Goal: Task Accomplishment & Management: Manage account settings

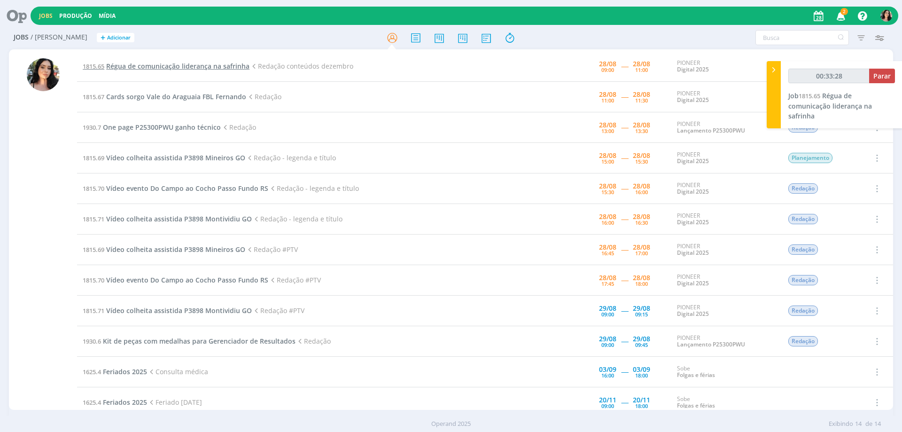
click at [178, 64] on span "Régua de comunicação liderança na safrinha" at bounding box center [177, 66] width 143 height 9
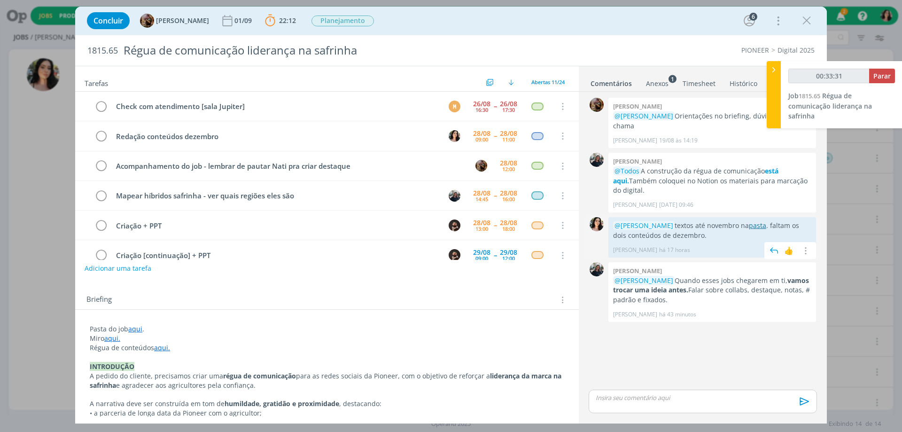
click at [761, 221] on link "pasta" at bounding box center [757, 225] width 17 height 9
click at [99, 137] on icon "dialog" at bounding box center [100, 136] width 13 height 14
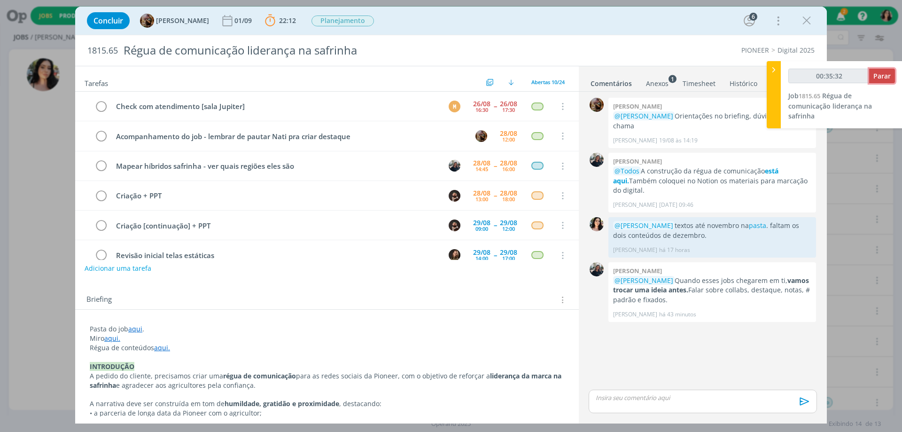
click at [879, 77] on span "Parar" at bounding box center [881, 75] width 17 height 9
type input "00:36:00"
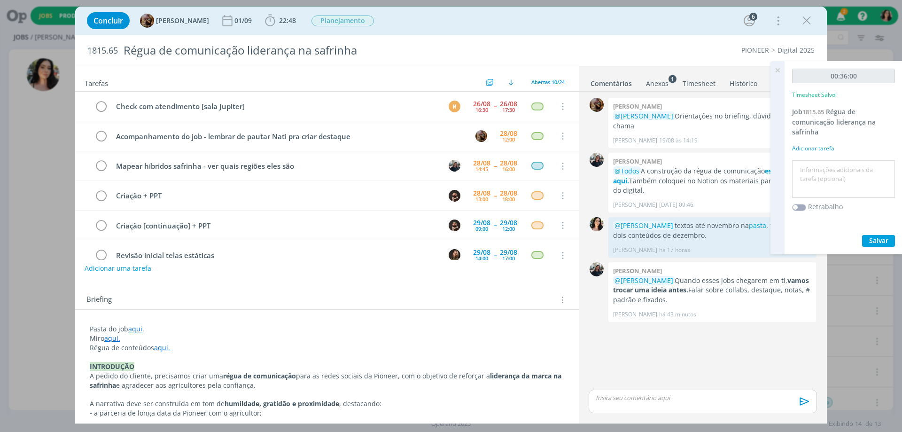
click at [846, 171] on textarea at bounding box center [843, 178] width 98 height 33
type textarea "Redação."
click at [885, 240] on span "Salvar" at bounding box center [878, 240] width 19 height 9
click at [618, 396] on p "dialog" at bounding box center [702, 397] width 213 height 8
click at [664, 381] on p "textos completos na pasta." at bounding box center [702, 379] width 213 height 8
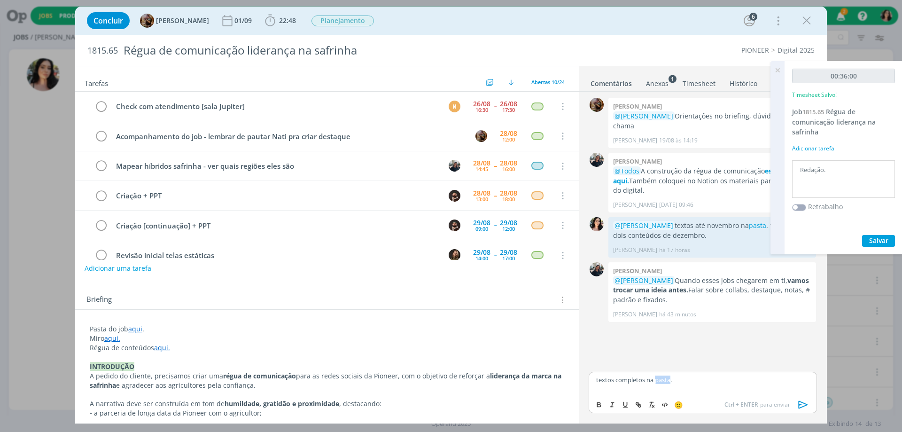
click at [664, 381] on p "textos completos na pasta." at bounding box center [702, 379] width 213 height 8
click at [639, 408] on icon "dialog" at bounding box center [638, 405] width 8 height 8
paste input "[URL][DOMAIN_NAME]"
type input "[URL][DOMAIN_NAME]"
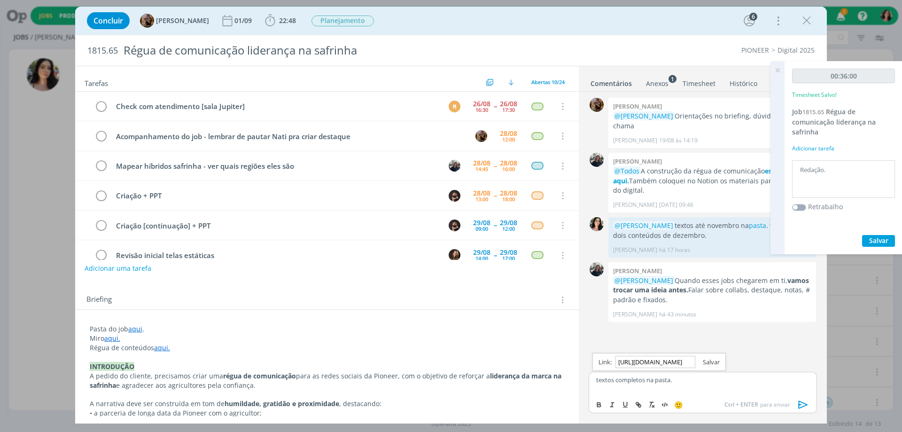
scroll to position [0, 0]
click at [711, 361] on link "dialog" at bounding box center [707, 361] width 24 height 8
click at [798, 406] on icon "dialog" at bounding box center [802, 404] width 9 height 8
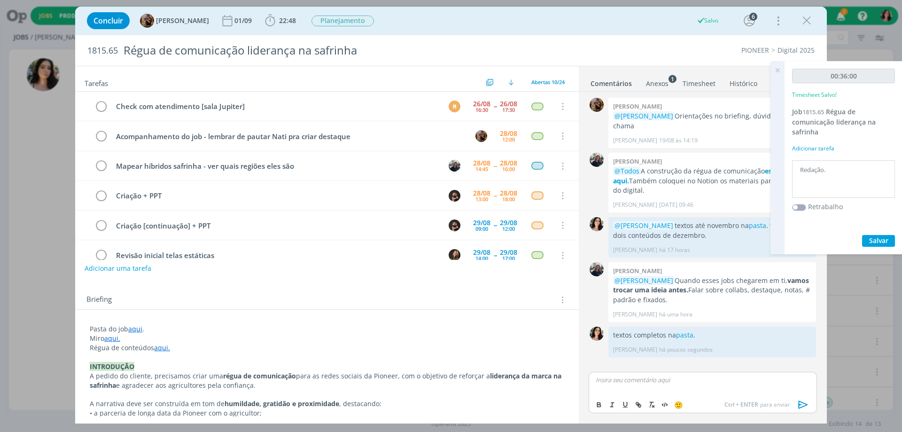
click at [780, 71] on icon at bounding box center [777, 70] width 17 height 18
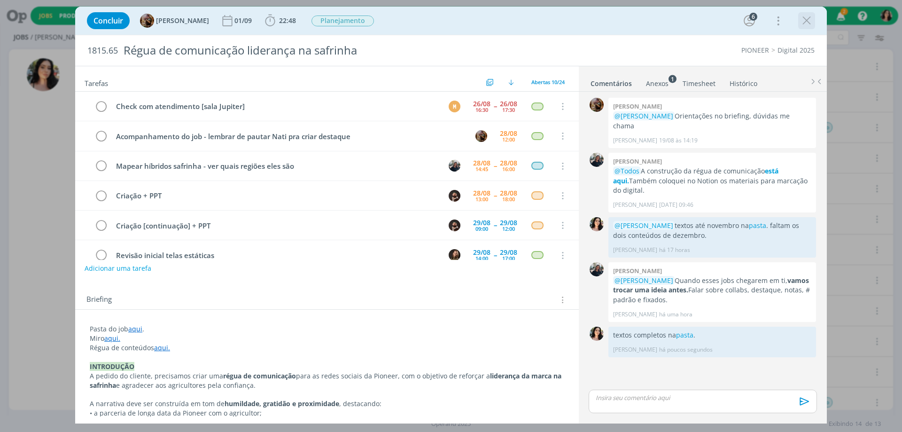
click at [806, 22] on icon "dialog" at bounding box center [806, 21] width 14 height 14
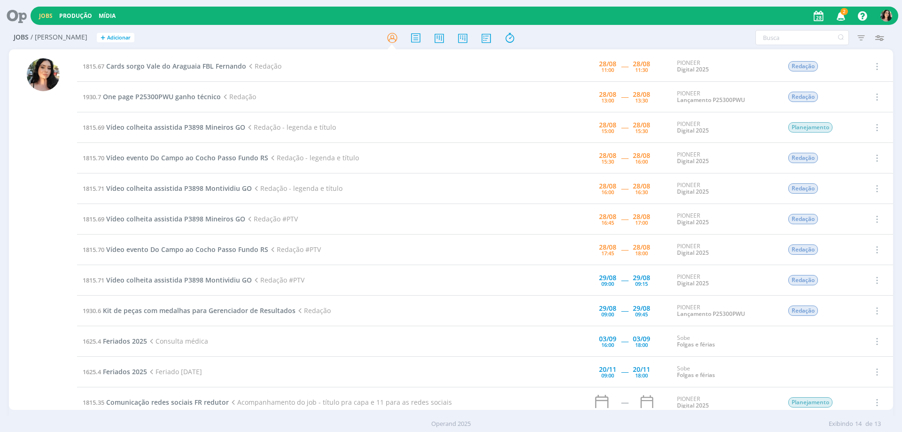
click at [236, 61] on td "1815.67 Cards sorgo Vale do Araguaia FBL Fernando Redação" at bounding box center [299, 66] width 444 height 31
click at [235, 63] on span "Cards sorgo Vale do Araguaia FBL Fernando" at bounding box center [176, 66] width 140 height 9
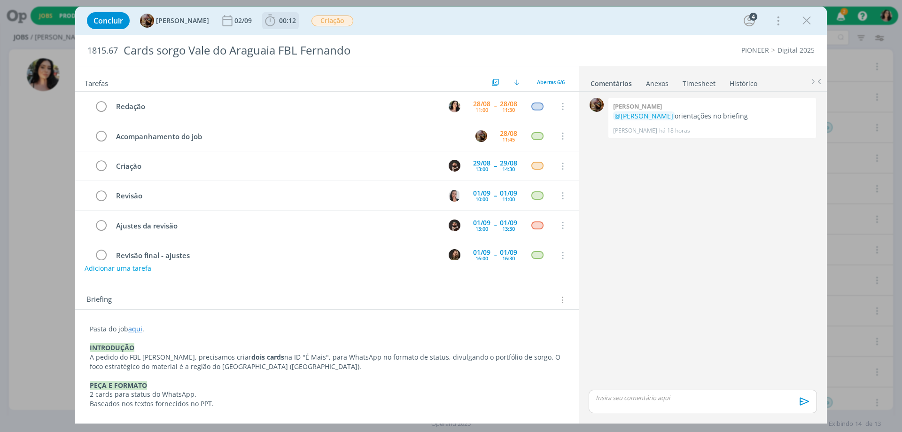
click at [275, 24] on icon "dialog" at bounding box center [270, 21] width 10 height 12
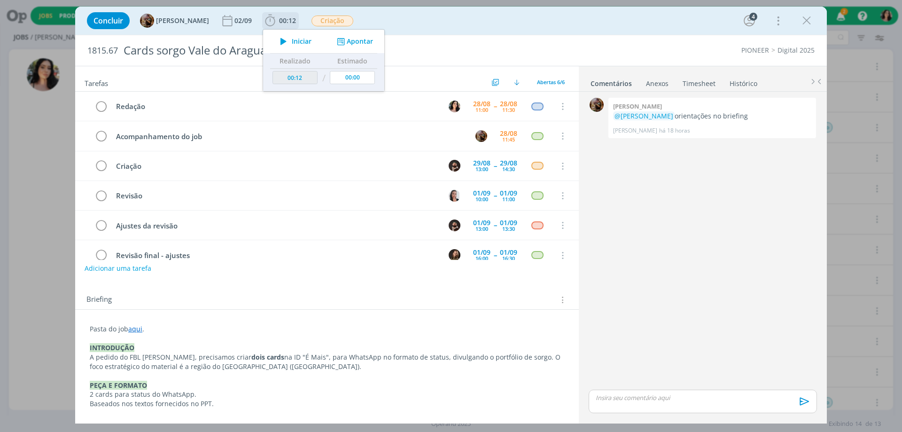
click at [304, 45] on span "Iniciar" at bounding box center [302, 41] width 20 height 7
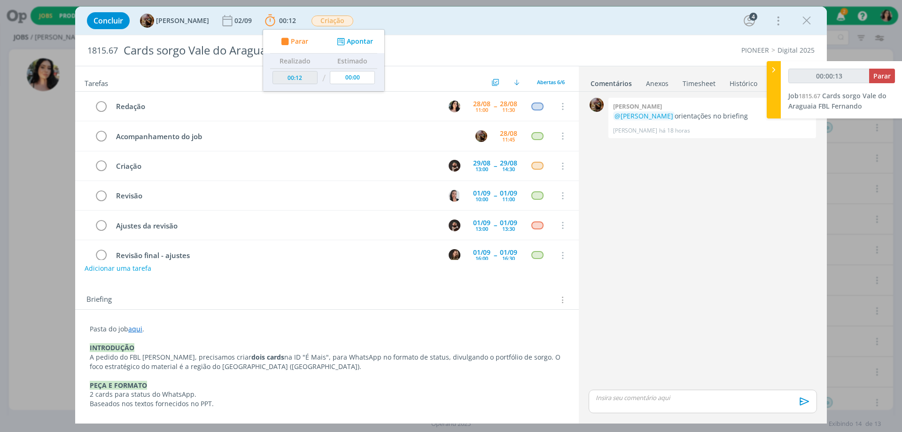
click at [447, 22] on div "Concluir [PERSON_NAME] [DATE] 00:12 Parar Apontar Data * [DATE] Horas * 00:00 T…" at bounding box center [450, 20] width 737 height 23
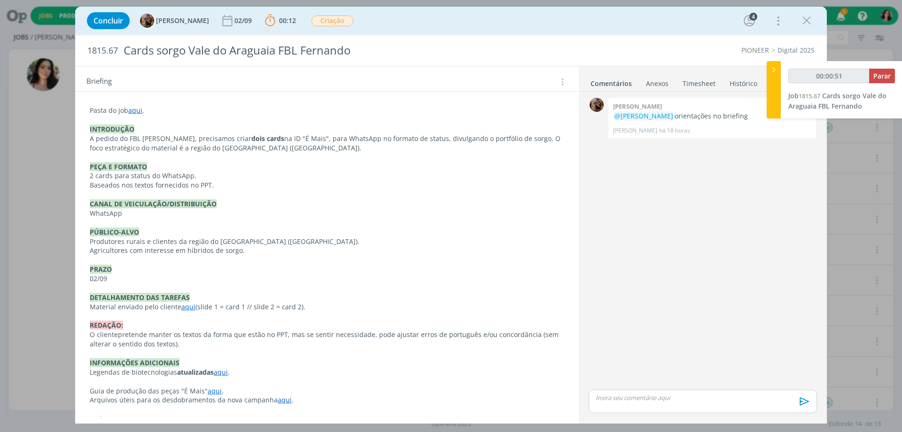
scroll to position [235, 0]
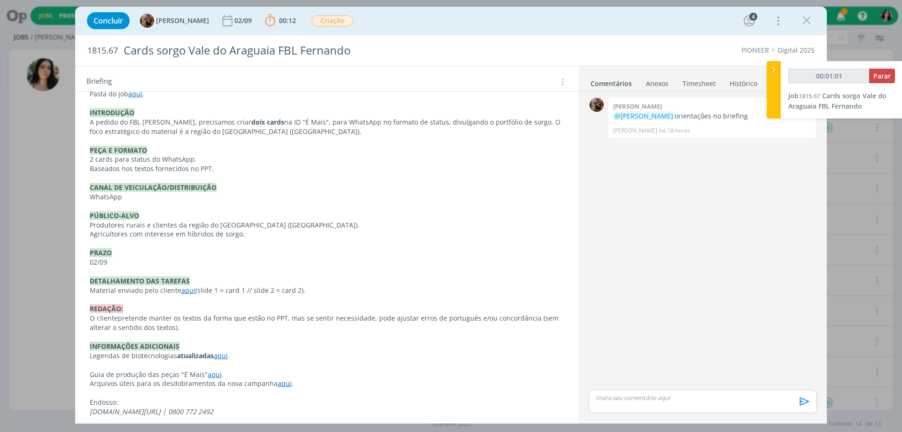
click at [185, 290] on link "aqui" at bounding box center [188, 290] width 14 height 9
click at [193, 308] on link "[URL][DOMAIN_NAME]" at bounding box center [158, 308] width 71 height 12
click at [371, 323] on p "O cliente pretende manter os textos da forma que estão no PPT, mas s e sentir n…" at bounding box center [326, 323] width 473 height 19
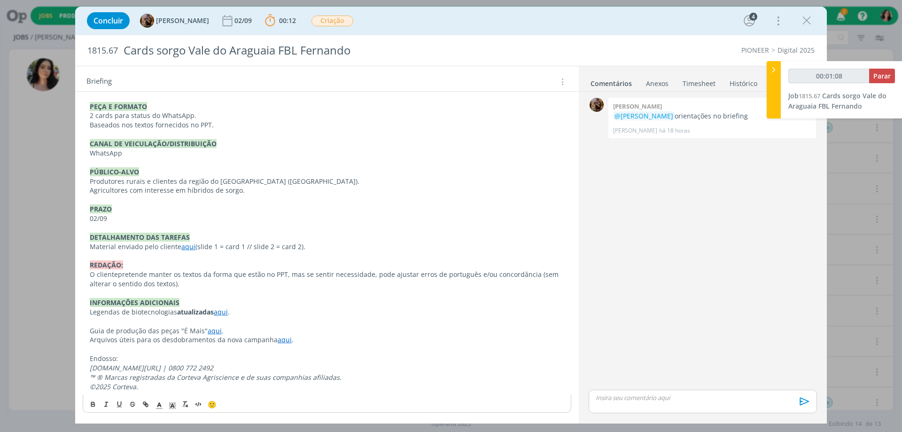
scroll to position [278, 0]
drag, startPoint x: 88, startPoint y: 49, endPoint x: 128, endPoint y: 60, distance: 41.4
click at [128, 60] on h2 "1815.67 Cards sorgo Vale do Araguaia FBL Fernando" at bounding box center [297, 50] width 420 height 31
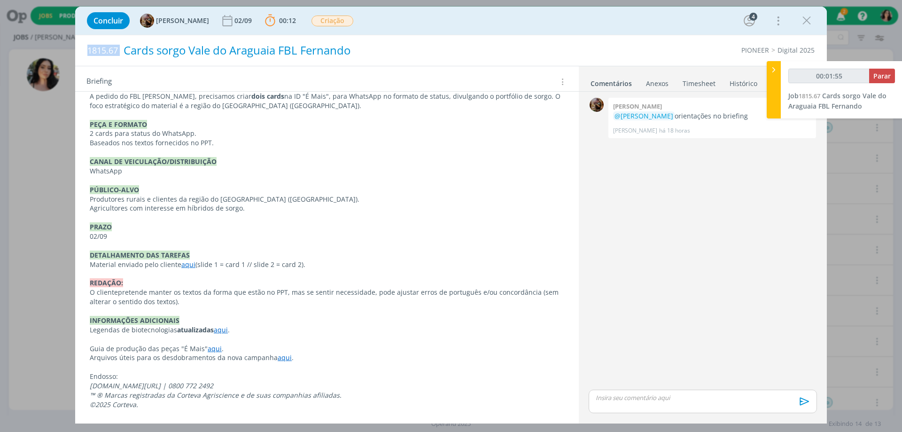
scroll to position [261, 0]
copy span "1815.67"
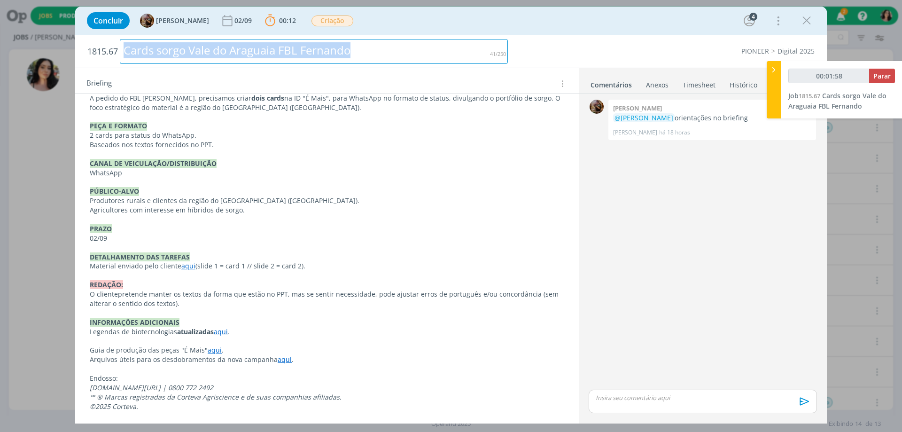
drag, startPoint x: 366, startPoint y: 50, endPoint x: 0, endPoint y: 53, distance: 365.8
click at [0, 53] on div "Concluir [PERSON_NAME] [DATE] 00:12 Parar Apontar Data * [DATE] Horas * 00:00 T…" at bounding box center [451, 216] width 902 height 432
copy div "Cards sorgo Vale do Araguaia FBL Fernando"
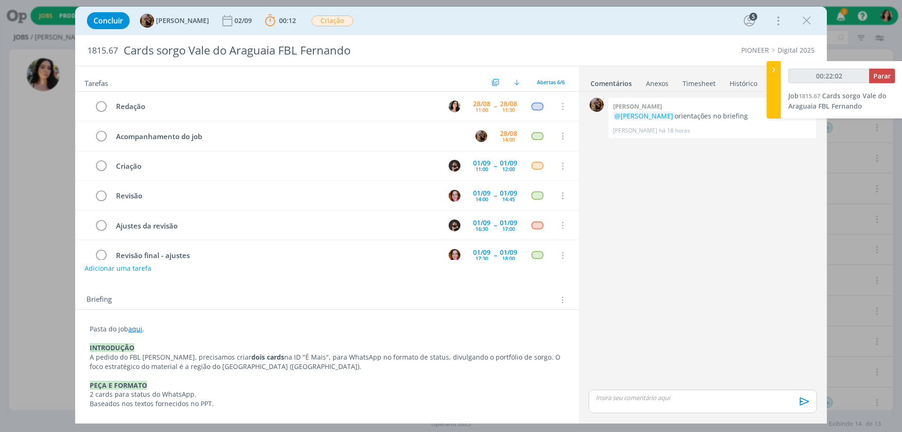
click at [612, 393] on p "dialog" at bounding box center [702, 397] width 213 height 8
type input "00:22:03"
click at [629, 383] on p "texto na pasta." at bounding box center [702, 379] width 213 height 8
type input "00:22:08"
click at [629, 383] on p "texto na pasta." at bounding box center [702, 379] width 213 height 8
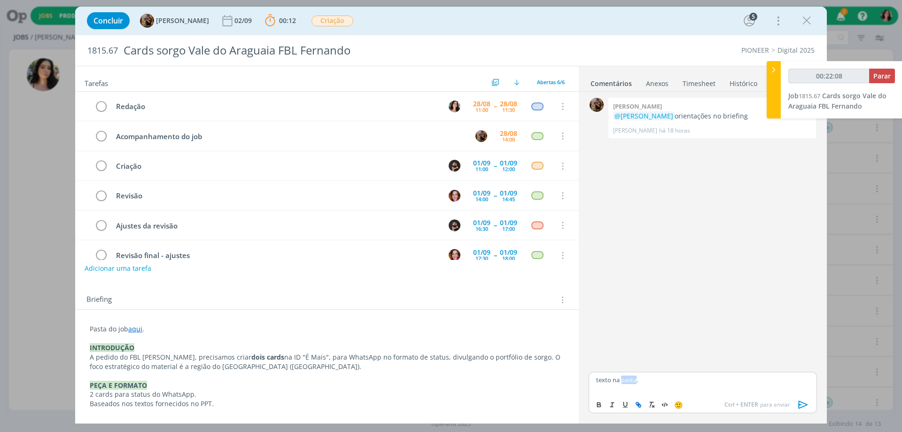
click at [640, 401] on icon "dialog" at bounding box center [638, 405] width 8 height 8
paste input "[URL][DOMAIN_NAME]"
type input "[URL][DOMAIN_NAME]"
type input "00:22:09"
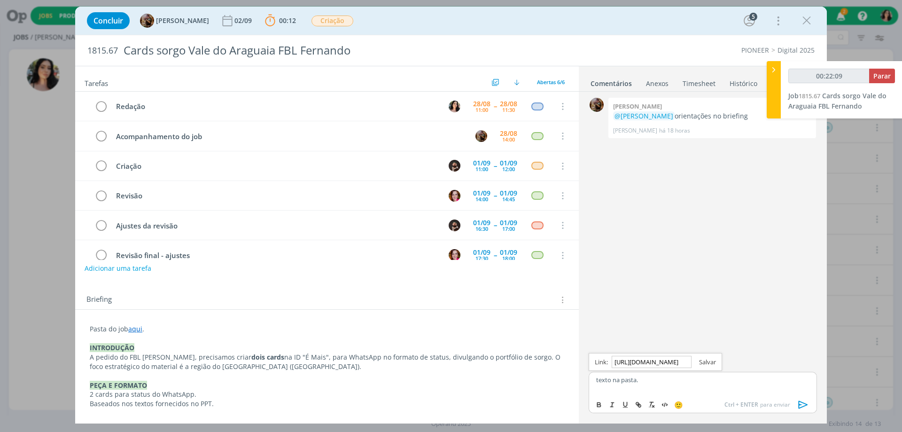
type input "[URL][DOMAIN_NAME]"
click at [708, 361] on link "dialog" at bounding box center [703, 361] width 24 height 8
click at [806, 402] on icon "dialog" at bounding box center [803, 404] width 14 height 14
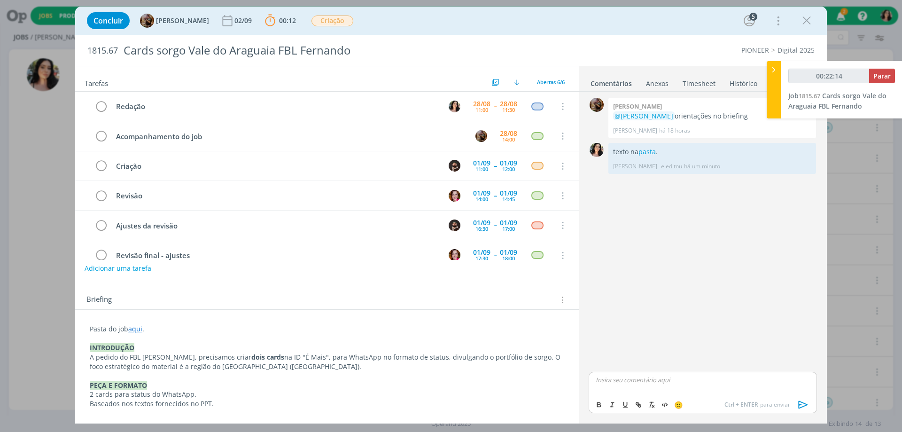
click at [884, 67] on div "00:22:14 Parar Job 1815.67 Cards sorgo Vale do Araguaia FBL Fernando" at bounding box center [841, 89] width 122 height 57
click at [879, 73] on span "Parar" at bounding box center [881, 75] width 17 height 9
type input "00:23:00"
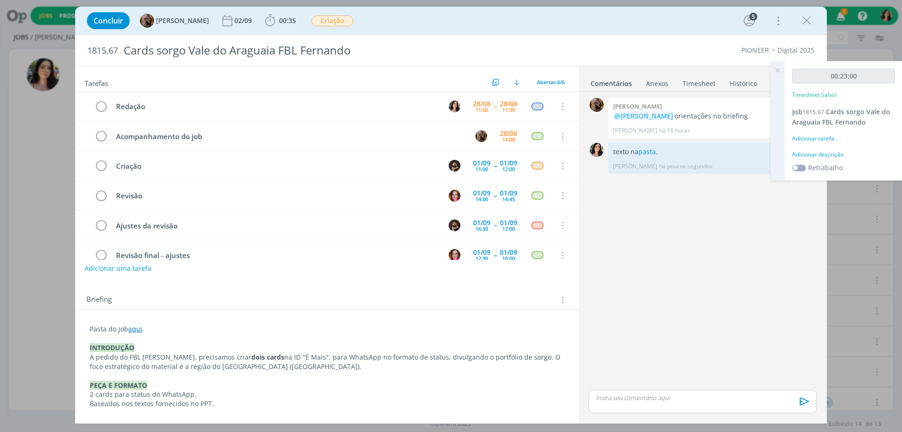
click at [832, 152] on div "Adicionar descrição" at bounding box center [843, 154] width 103 height 8
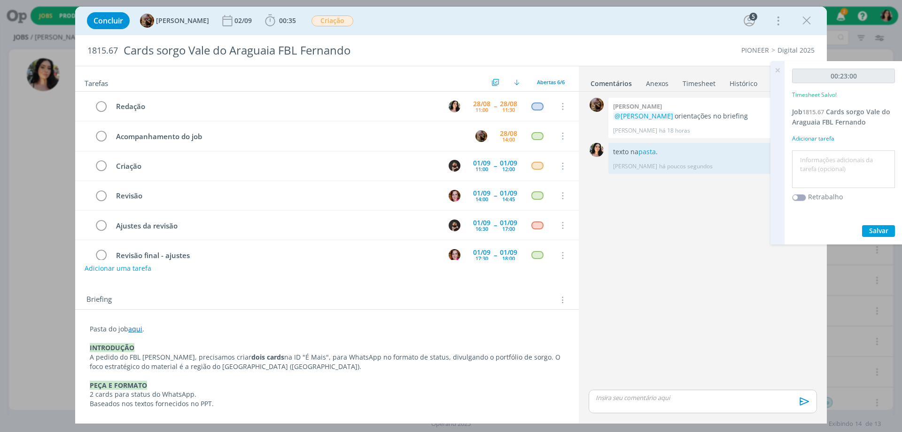
click at [835, 155] on textarea at bounding box center [843, 169] width 98 height 33
type textarea "Redação."
click at [873, 231] on span "Salvar" at bounding box center [878, 230] width 19 height 9
click at [769, 73] on icon at bounding box center [777, 70] width 17 height 18
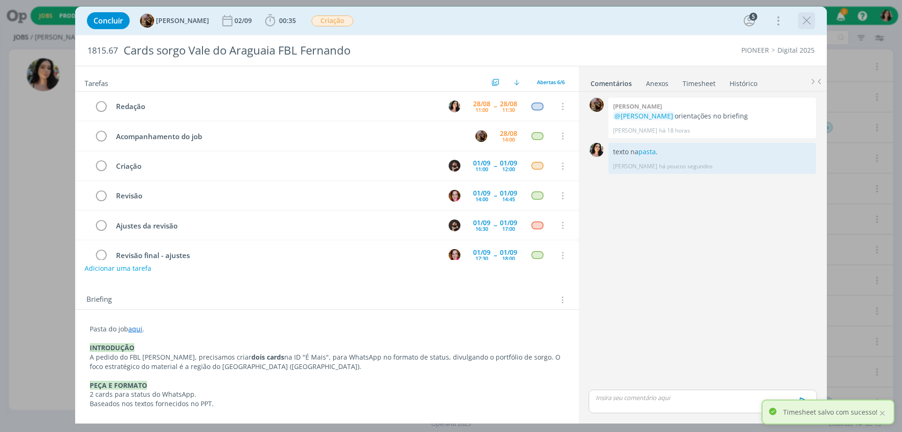
click at [809, 19] on icon "dialog" at bounding box center [806, 21] width 14 height 14
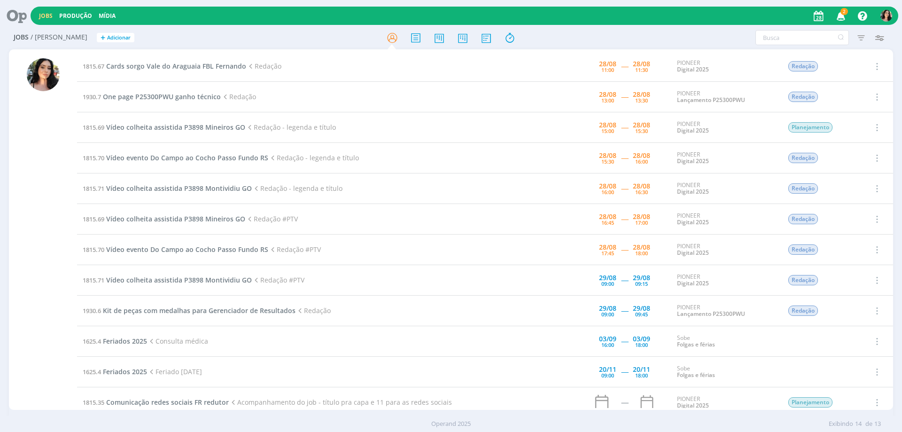
click at [15, 11] on icon at bounding box center [13, 16] width 19 height 18
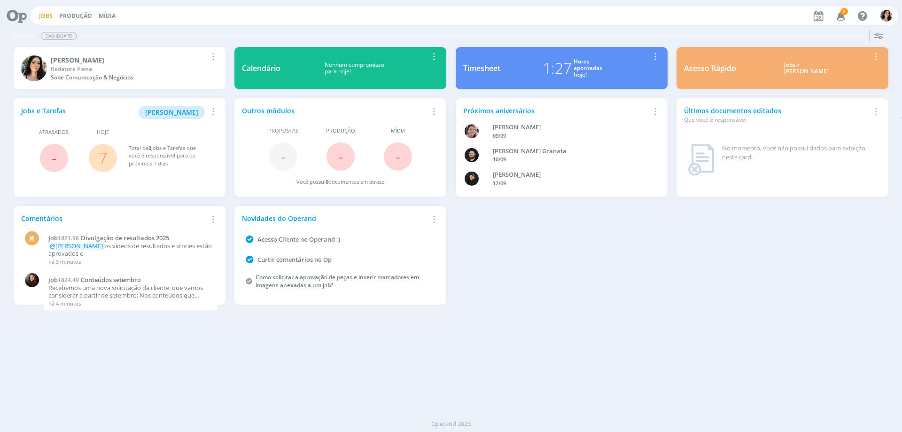
click at [50, 15] on link "Jobs" at bounding box center [46, 16] width 14 height 8
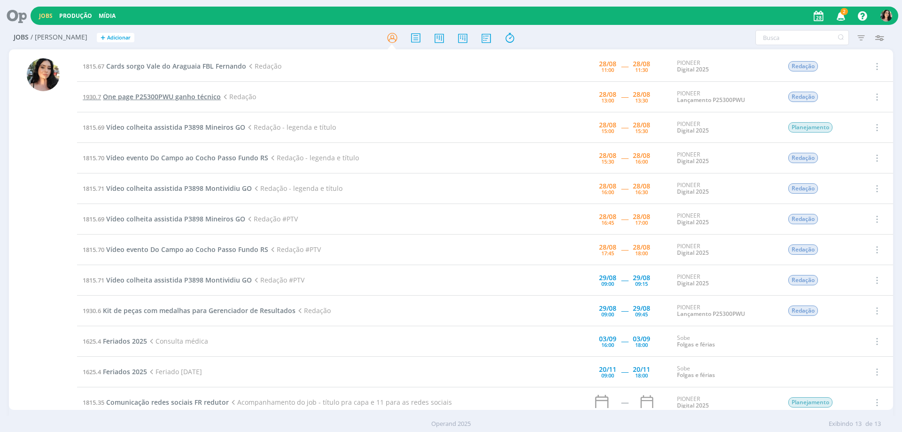
click at [148, 98] on span "One page P25300PWU ganho técnico" at bounding box center [162, 96] width 118 height 9
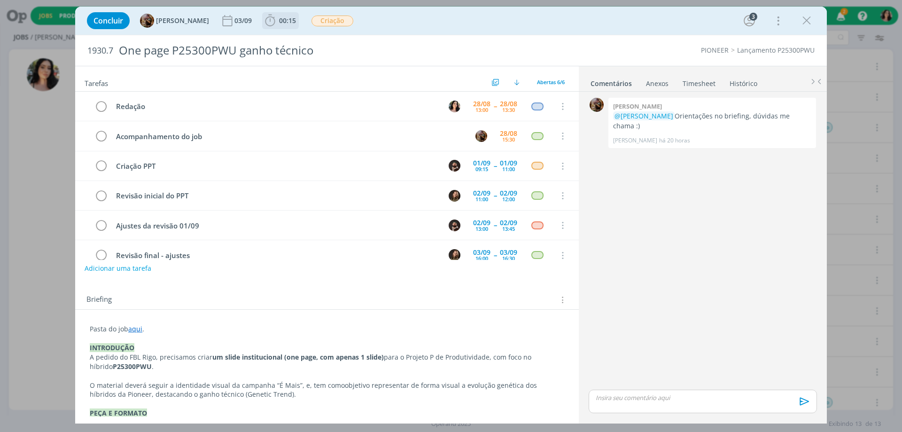
click at [291, 21] on span "00:15" at bounding box center [287, 20] width 17 height 9
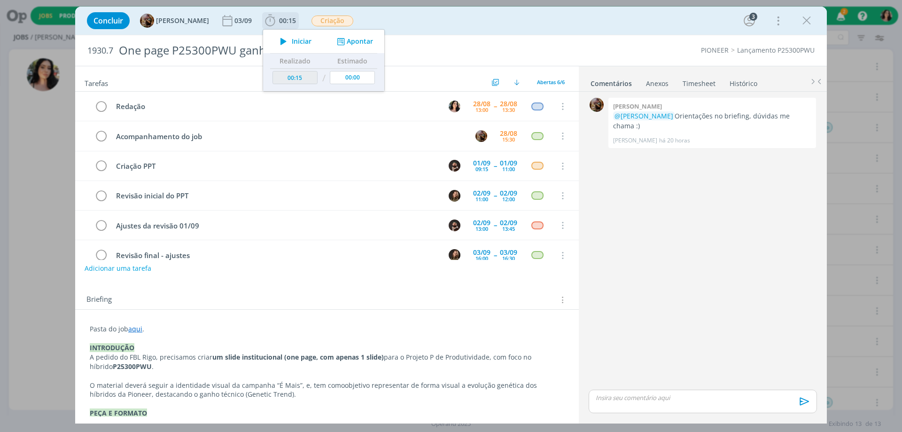
click at [292, 39] on icon "dialog" at bounding box center [283, 41] width 16 height 12
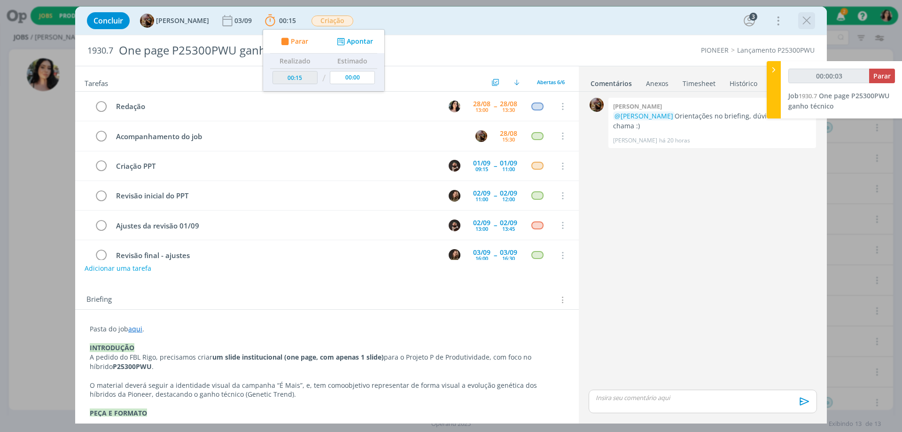
click at [810, 25] on icon "dialog" at bounding box center [806, 21] width 14 height 14
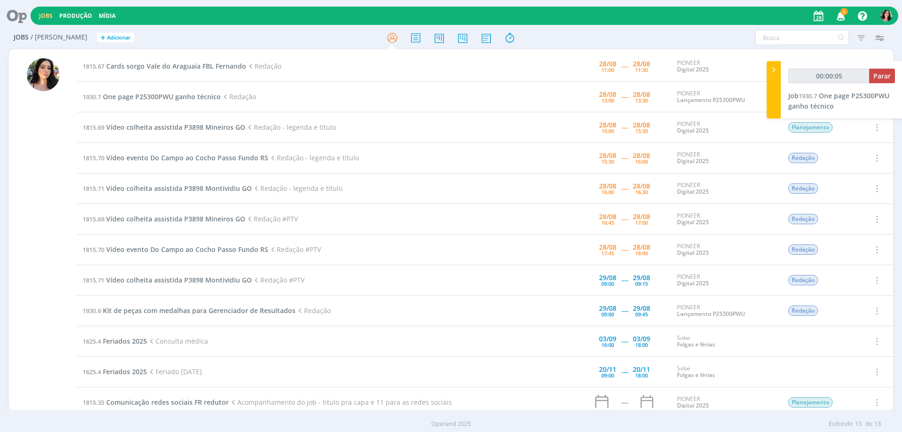
click at [22, 17] on icon at bounding box center [13, 16] width 19 height 18
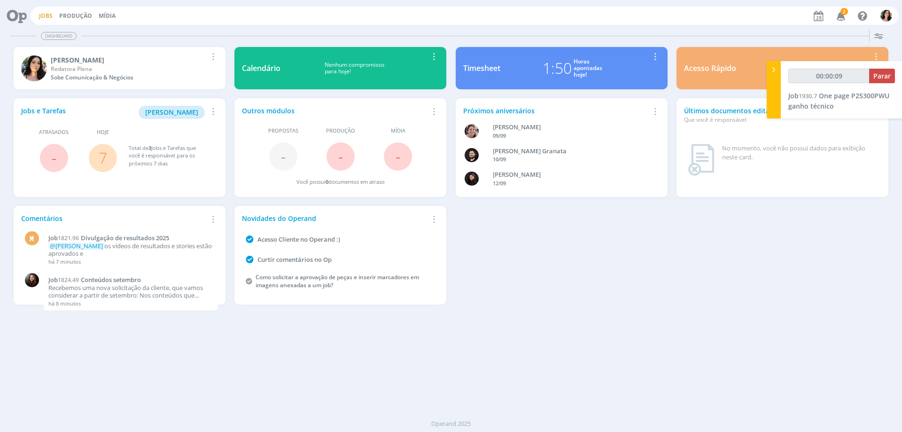
click at [42, 13] on link "Jobs" at bounding box center [46, 16] width 14 height 8
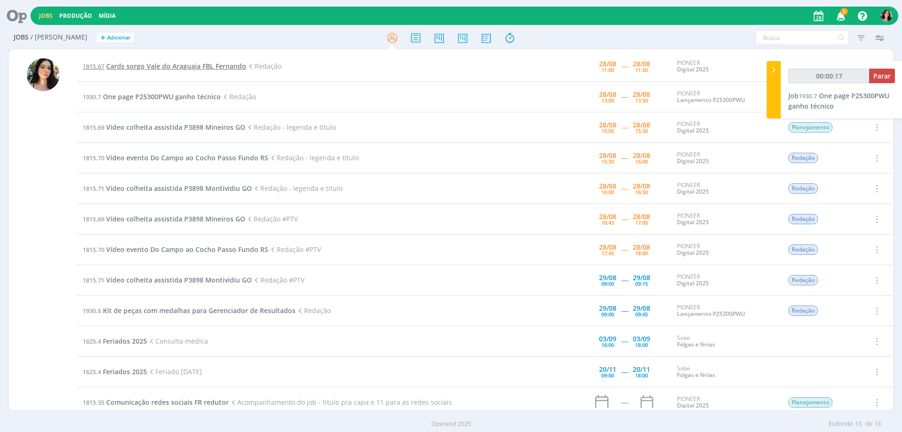
click at [191, 68] on span "Cards sorgo Vale do Araguaia FBL Fernando" at bounding box center [176, 66] width 140 height 9
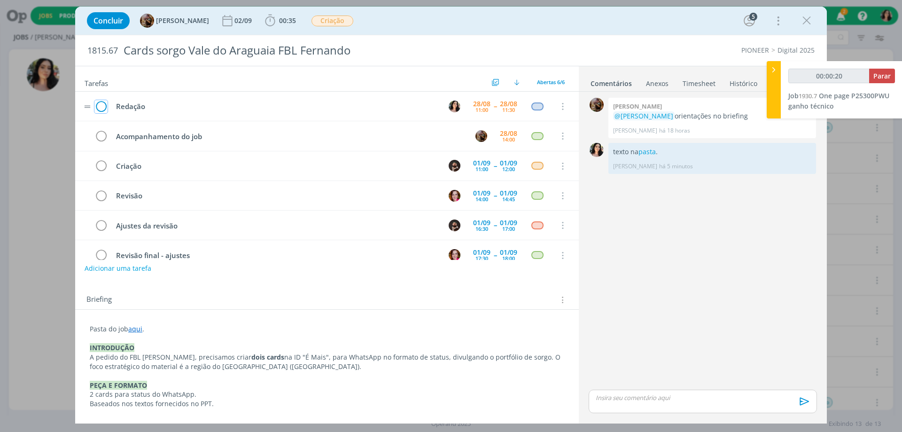
click at [104, 102] on icon "dialog" at bounding box center [100, 107] width 13 height 14
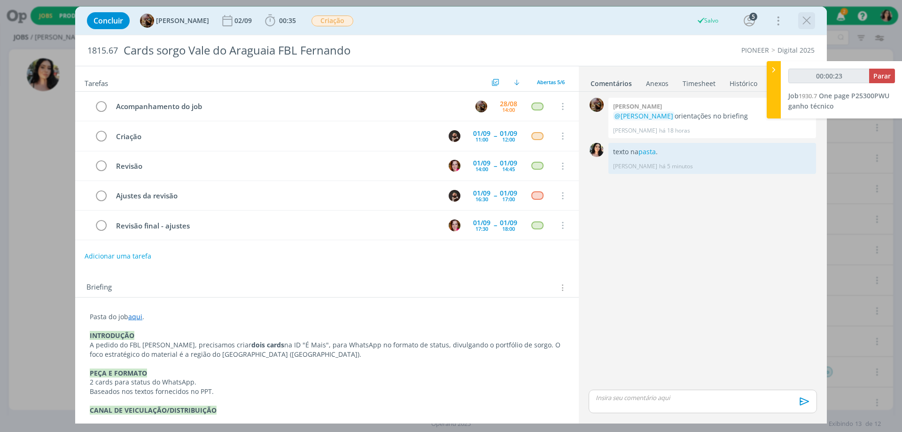
click at [811, 23] on icon "dialog" at bounding box center [806, 21] width 14 height 14
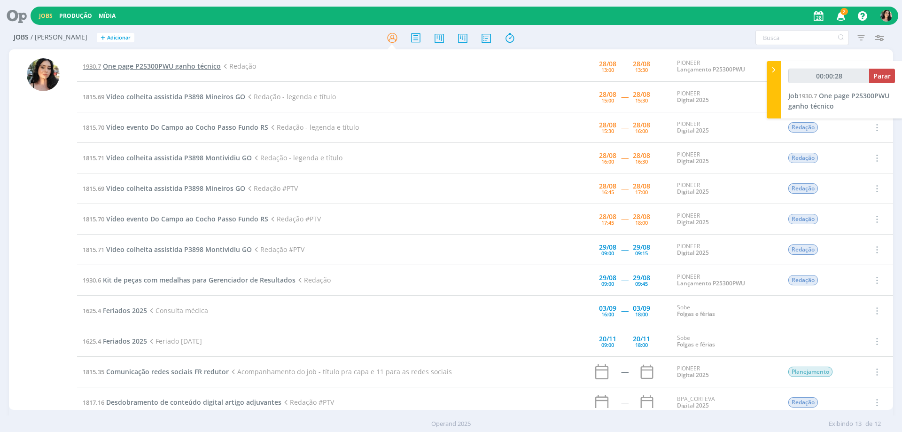
click at [180, 63] on span "One page P25300PWU ganho técnico" at bounding box center [162, 66] width 118 height 9
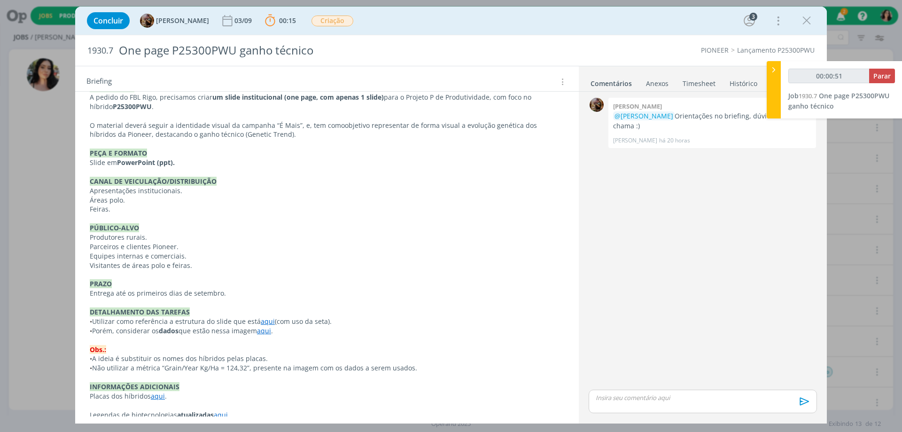
scroll to position [282, 0]
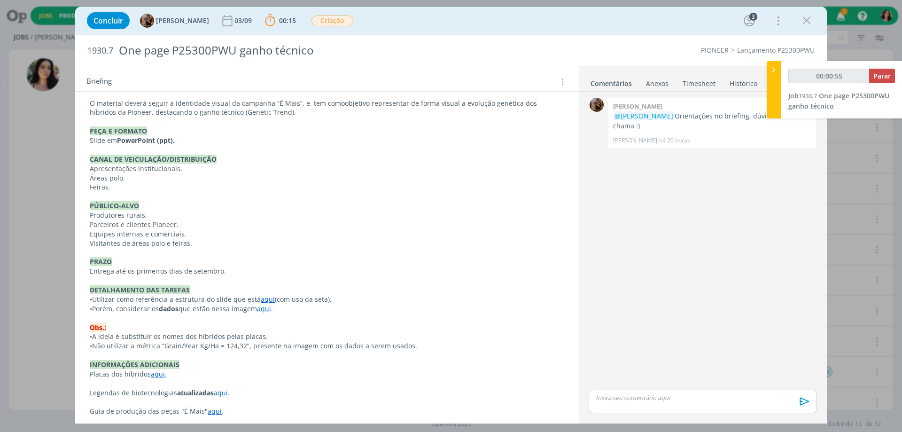
click at [264, 296] on link "aqui" at bounding box center [268, 298] width 14 height 9
click at [252, 320] on link "[URL][DOMAIN_NAME]" at bounding box center [236, 317] width 71 height 12
click at [334, 339] on p "• A ideia é substituir os nomes dos híbridos pelas placas." at bounding box center [326, 336] width 473 height 9
click at [268, 310] on link "aqui" at bounding box center [264, 308] width 14 height 9
click at [270, 323] on link "[URL][DOMAIN_NAME]" at bounding box center [238, 327] width 71 height 12
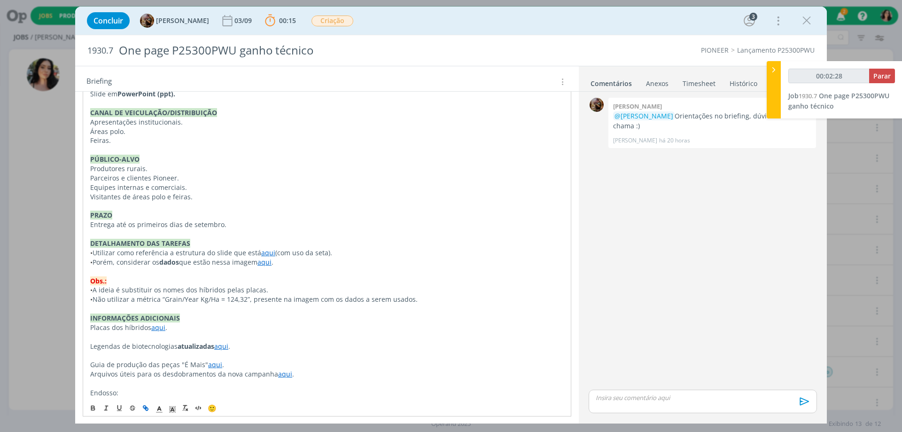
scroll to position [363, 0]
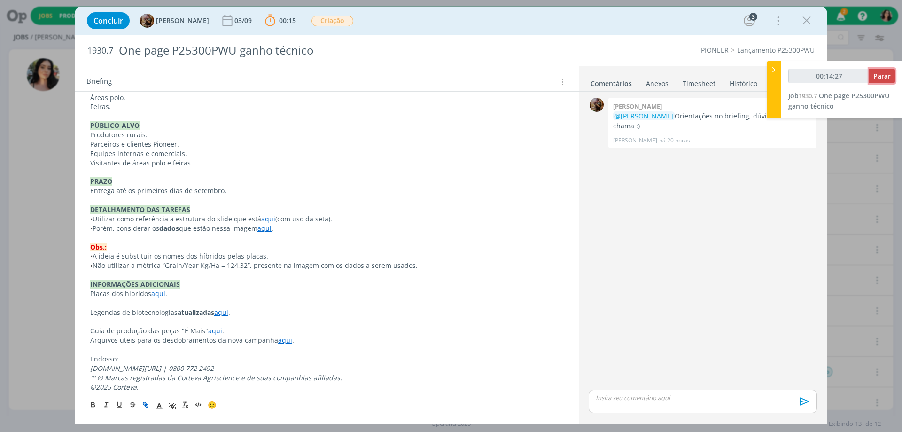
click at [871, 75] on button "Parar" at bounding box center [882, 76] width 26 height 15
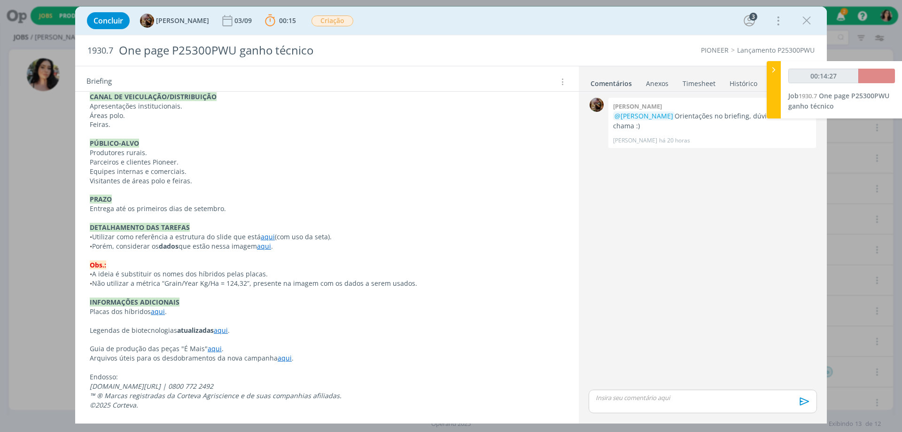
scroll to position [344, 0]
type input "00:15:00"
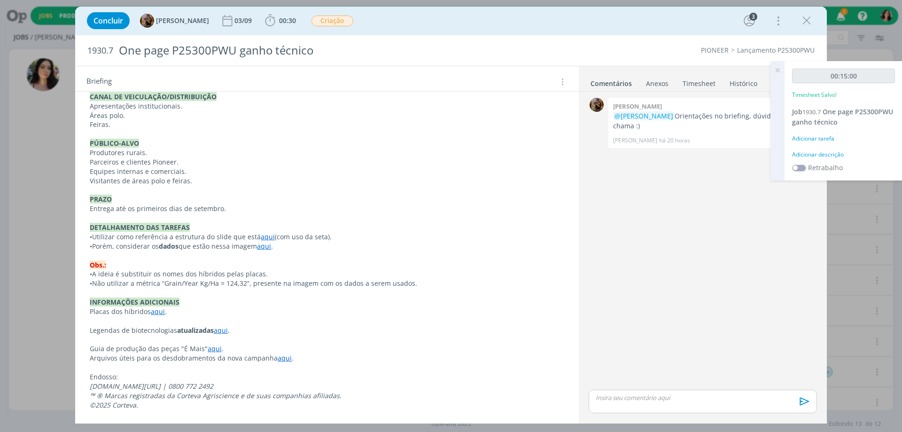
click at [811, 155] on div "Adicionar descrição" at bounding box center [843, 154] width 103 height 8
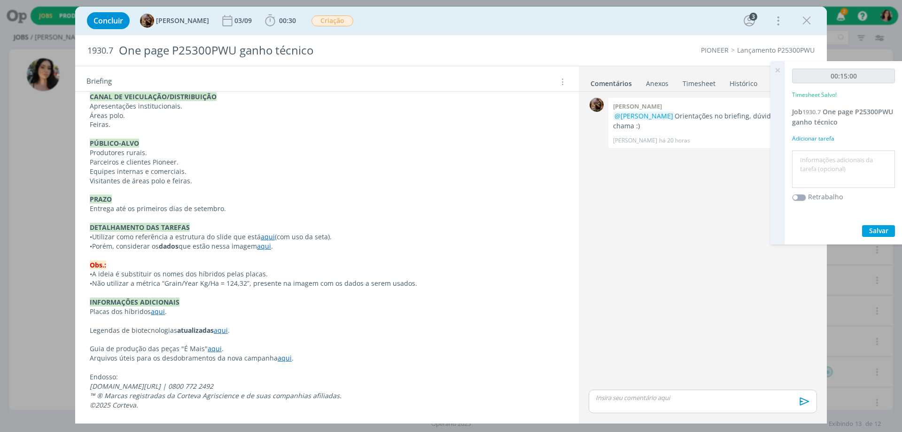
click at [819, 166] on textarea at bounding box center [843, 169] width 98 height 33
type textarea "Redação."
click at [889, 222] on div "00:15:00 Timesheet Salvo! Job 1930.7 One page P25300PWU ganho técnico Adicionar…" at bounding box center [843, 152] width 118 height 183
click at [886, 230] on span "Salvar" at bounding box center [878, 230] width 19 height 9
drag, startPoint x: 869, startPoint y: 232, endPoint x: 874, endPoint y: 242, distance: 11.4
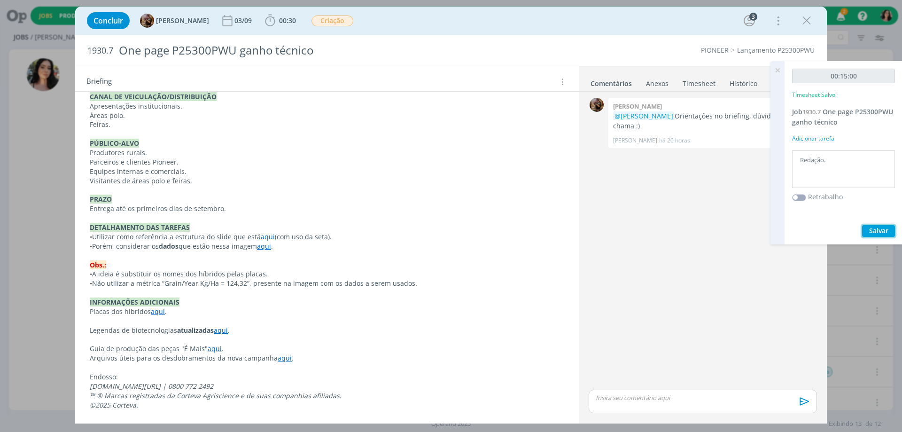
click at [869, 233] on span "Salvar" at bounding box center [878, 230] width 19 height 9
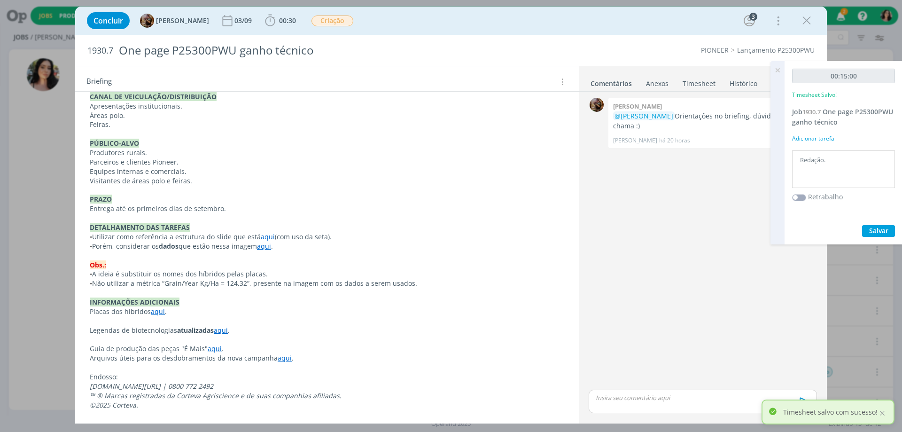
click at [777, 73] on icon at bounding box center [777, 70] width 17 height 18
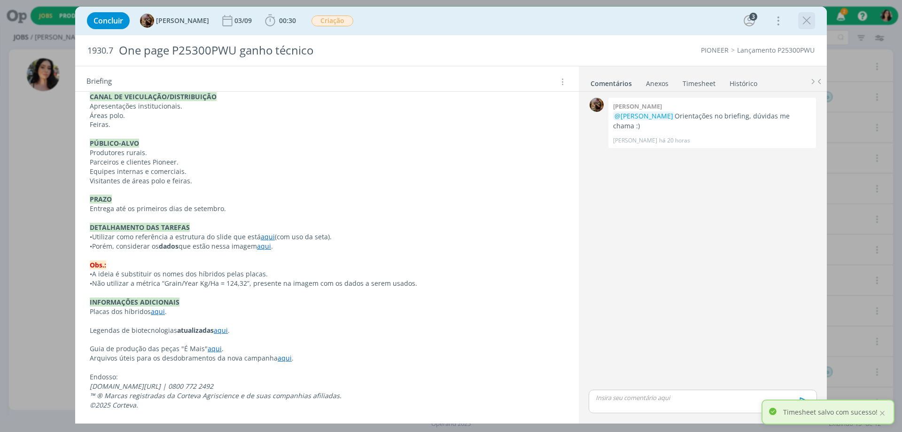
click at [806, 23] on icon "dialog" at bounding box center [806, 21] width 14 height 14
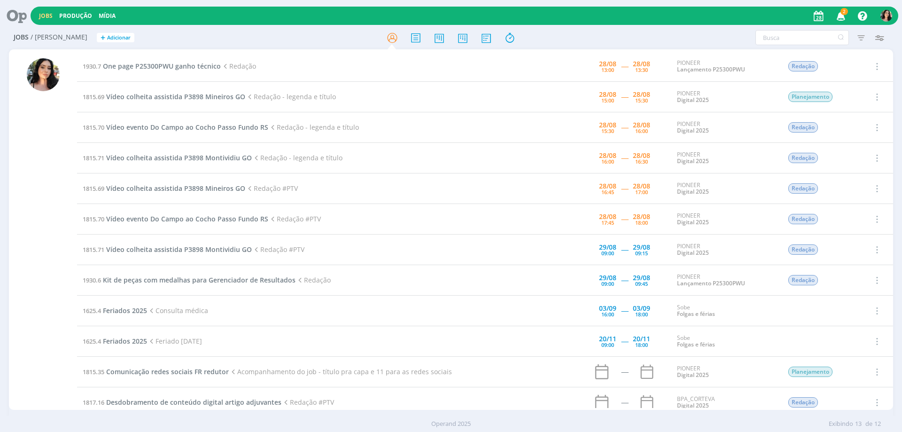
click at [15, 15] on icon at bounding box center [13, 16] width 19 height 18
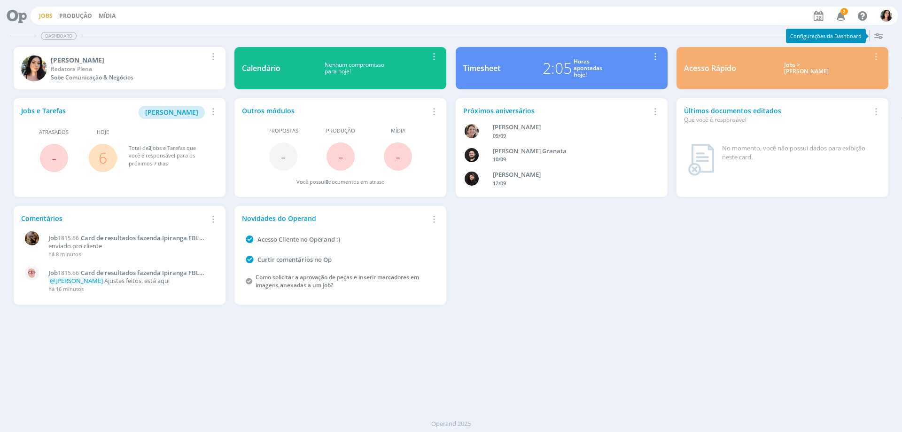
click at [47, 13] on link "Jobs" at bounding box center [46, 16] width 14 height 8
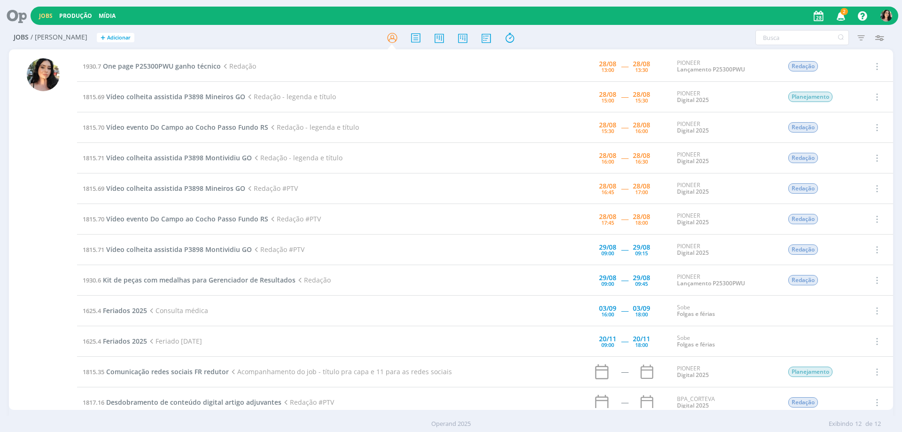
click at [14, 17] on icon at bounding box center [13, 16] width 19 height 18
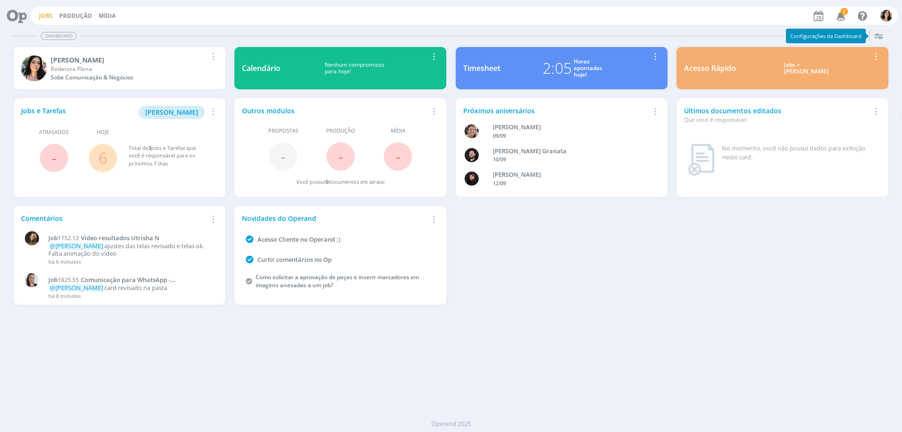
click at [47, 16] on link "Jobs" at bounding box center [46, 16] width 14 height 8
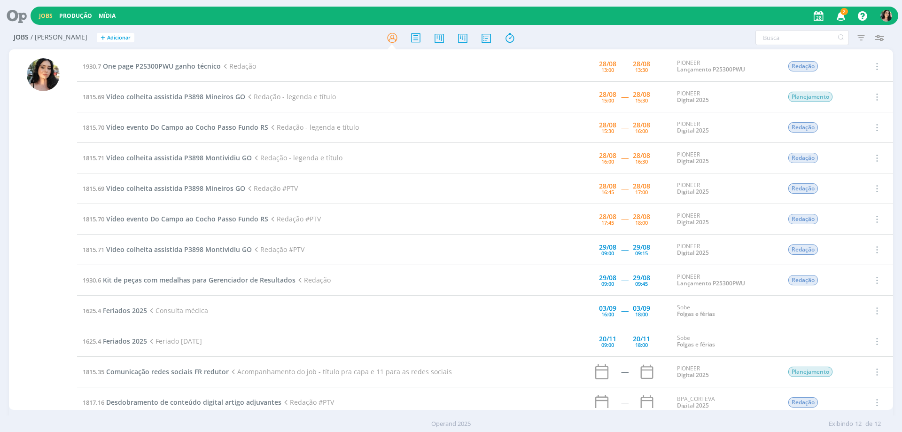
click at [45, 226] on div at bounding box center [43, 233] width 33 height 351
